Goal: Entertainment & Leisure: Consume media (video, audio)

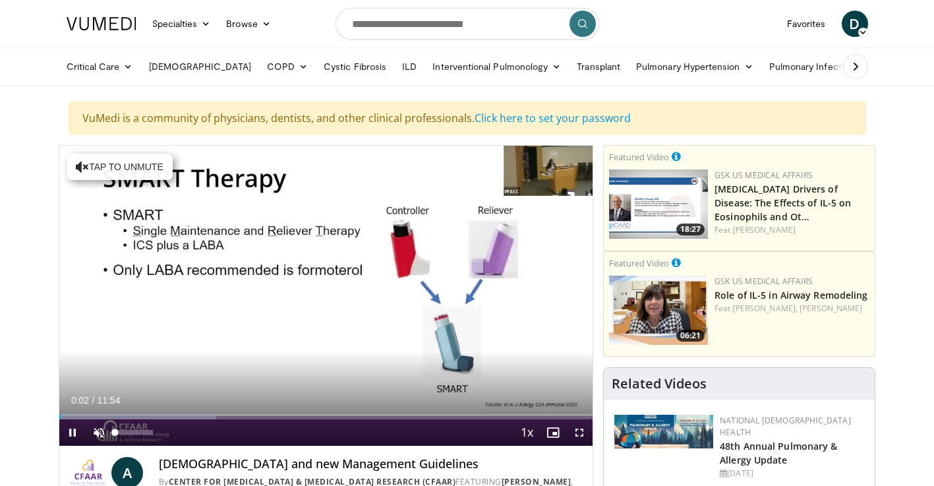
click at [97, 433] on span "Video Player" at bounding box center [99, 432] width 26 height 26
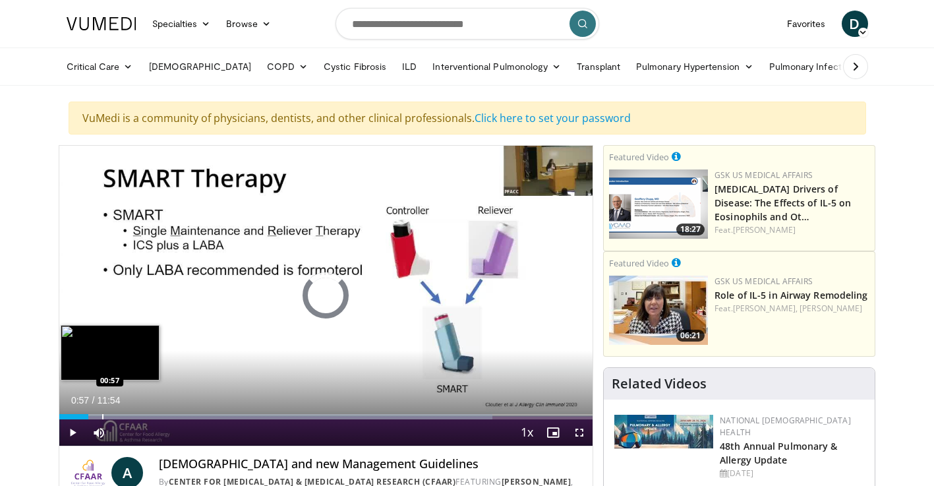
click at [102, 413] on div "Loaded : 81.22% 00:39 00:57" at bounding box center [326, 413] width 534 height 13
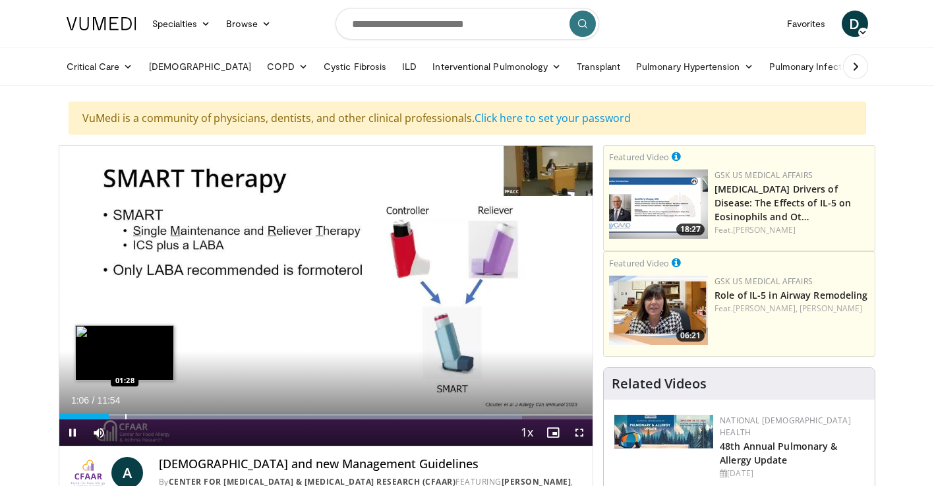
click at [125, 411] on div "Loaded : 86.82% 01:06 01:28" at bounding box center [326, 413] width 534 height 13
click at [142, 413] on div "Loaded : 93.83% 01:30 01:51" at bounding box center [326, 413] width 534 height 13
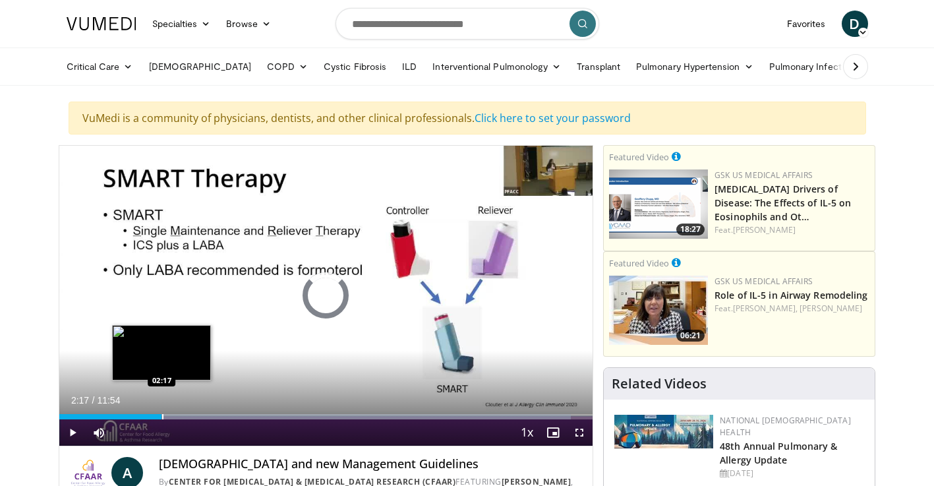
click at [162, 412] on div "Loaded : 95.85% 02:17 02:17" at bounding box center [326, 413] width 534 height 13
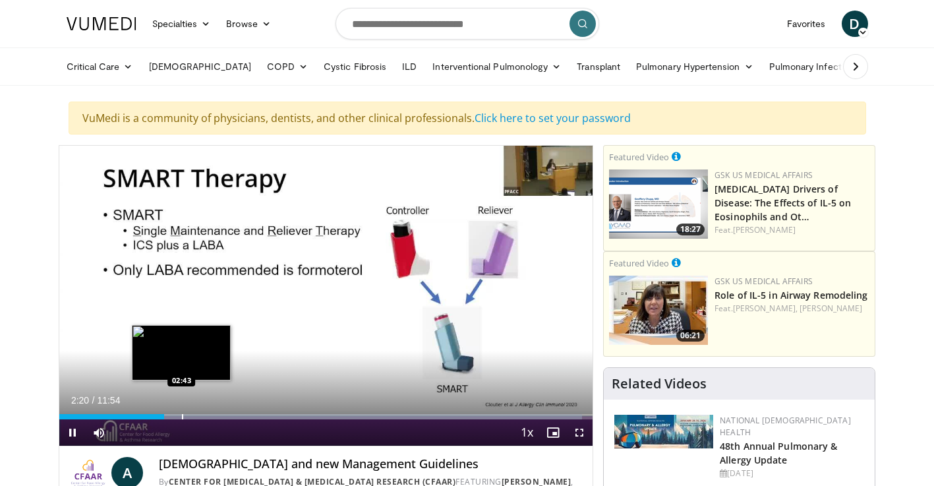
click at [181, 413] on div "Loaded : 98.03% 02:20 02:43" at bounding box center [326, 413] width 534 height 13
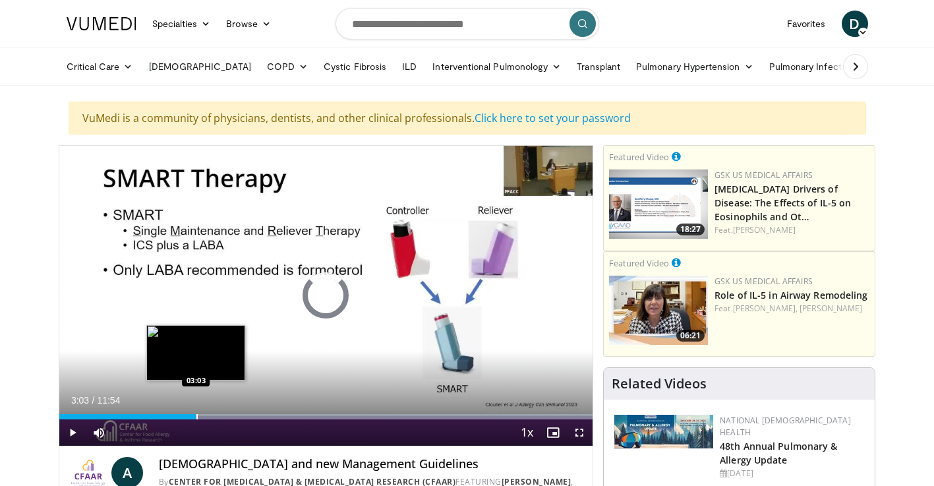
click at [197, 414] on div "Progress Bar" at bounding box center [197, 416] width 1 height 5
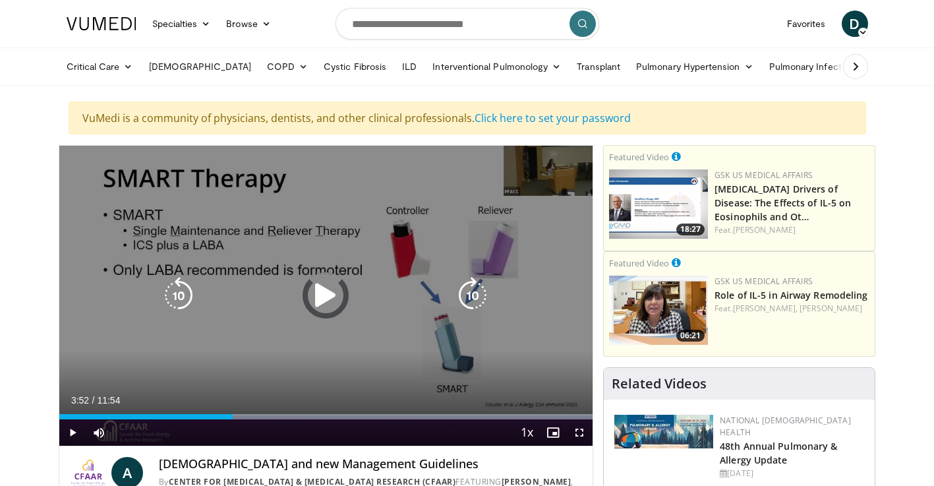
click at [233, 411] on div "Loaded : 99.99% 03:52 03:18" at bounding box center [326, 413] width 534 height 13
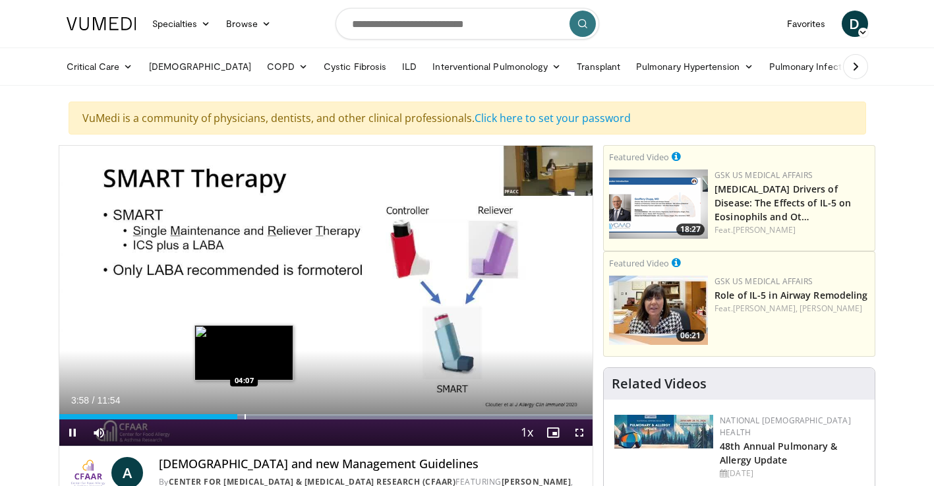
click at [244, 413] on div "Loaded : 99.99% 03:58 04:07" at bounding box center [326, 413] width 534 height 13
click at [258, 415] on div "Progress Bar" at bounding box center [258, 416] width 1 height 5
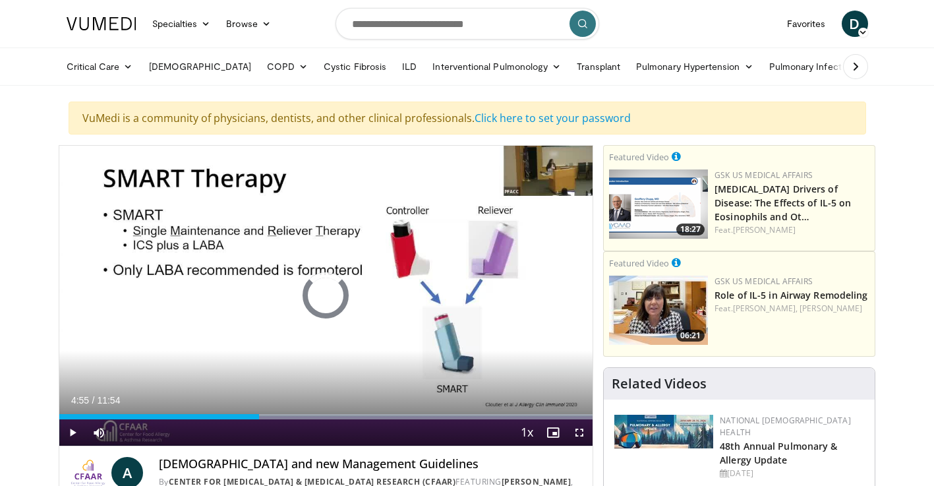
click at [280, 416] on div "Progress Bar" at bounding box center [280, 416] width 1 height 5
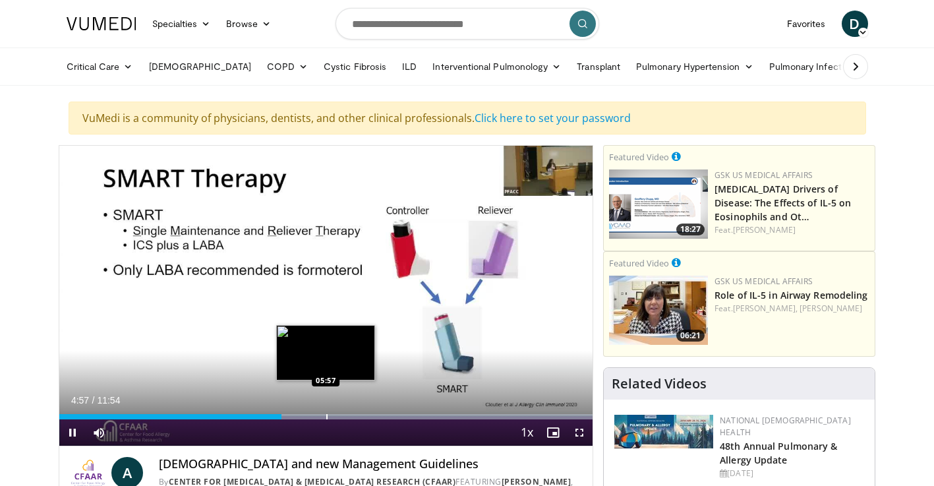
click at [326, 414] on div "Progress Bar" at bounding box center [326, 416] width 1 height 5
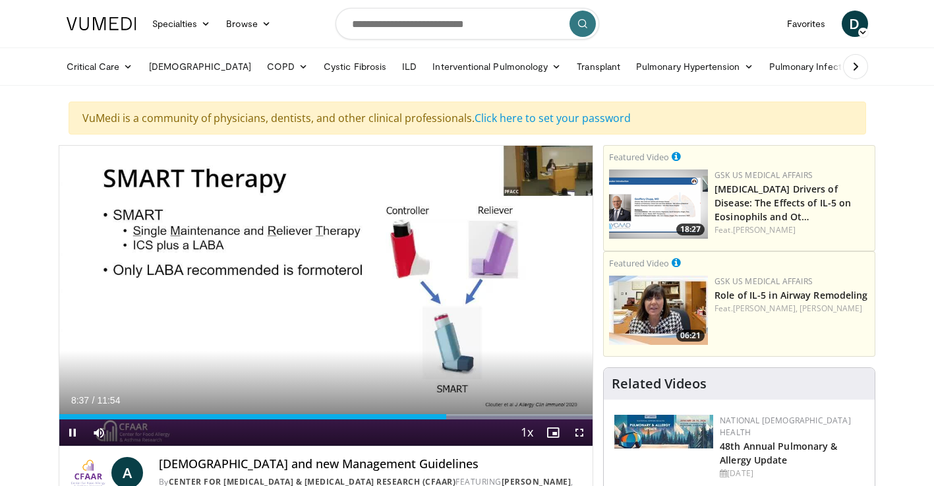
click at [576, 431] on span "Video Player" at bounding box center [579, 432] width 26 height 26
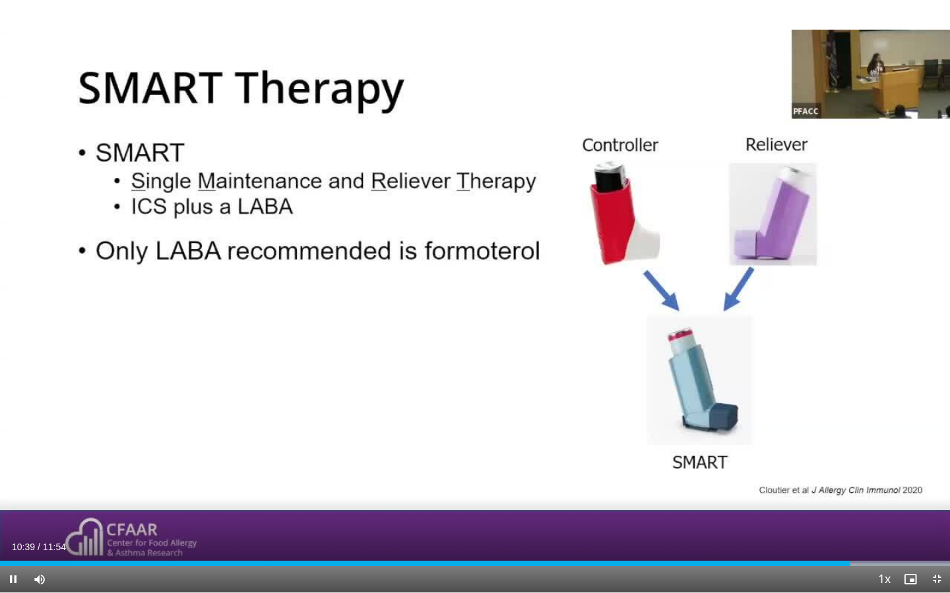
click at [934, 485] on span "Video Player" at bounding box center [936, 579] width 26 height 26
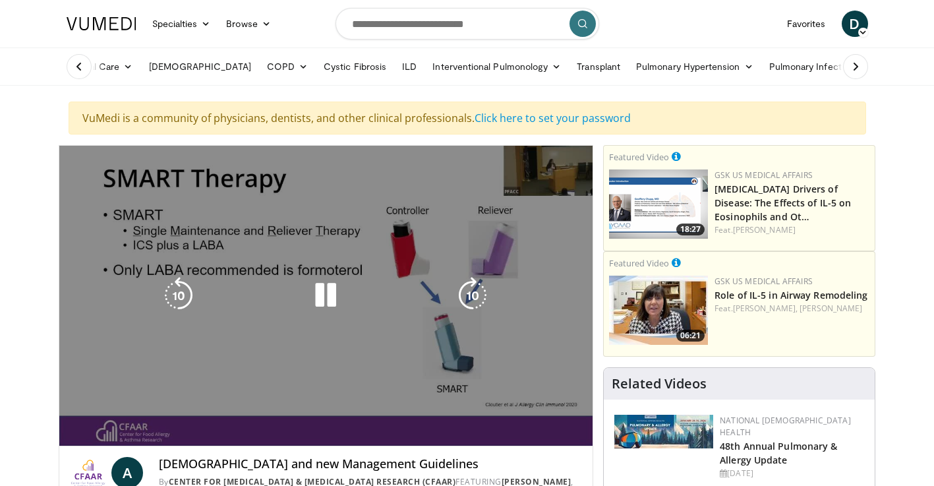
click at [586, 430] on video-js "**********" at bounding box center [326, 296] width 534 height 301
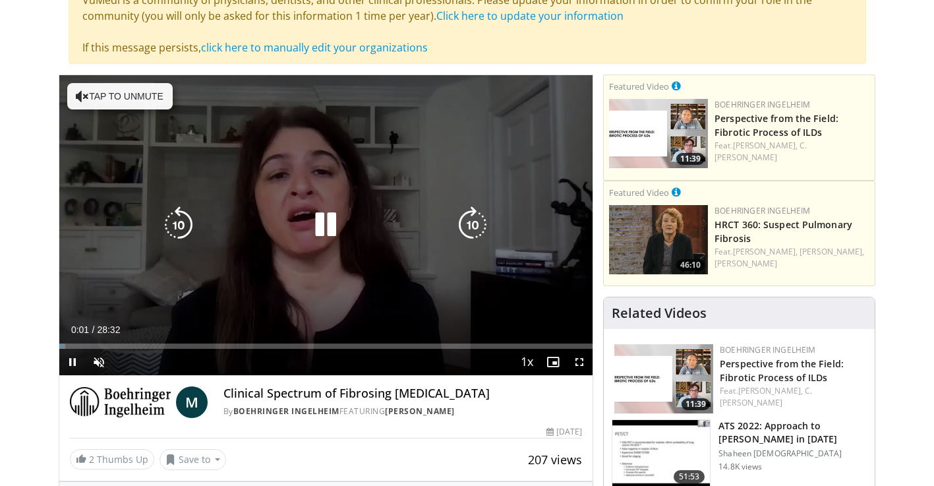
scroll to position [189, 0]
